Goal: Transaction & Acquisition: Purchase product/service

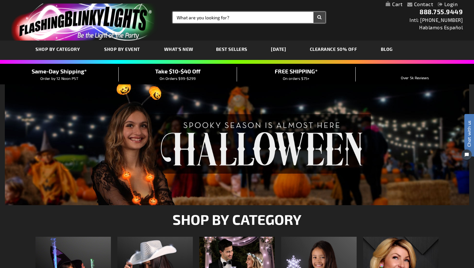
click at [197, 18] on input "Search" at bounding box center [249, 17] width 152 height 11
type input "water bottles"
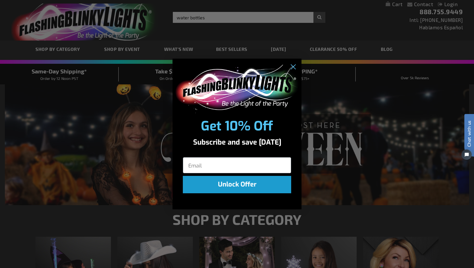
click input "Submit" at bounding box center [0, 0] width 0 height 0
type input "'"
click at [295, 67] on circle "Close dialog" at bounding box center [292, 67] width 11 height 11
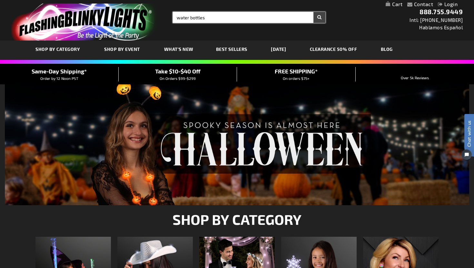
type input "water bottles"
click at [258, 15] on input "water bottles" at bounding box center [249, 17] width 152 height 11
click at [313, 12] on button "Search" at bounding box center [319, 17] width 12 height 11
